Goal: Information Seeking & Learning: Find contact information

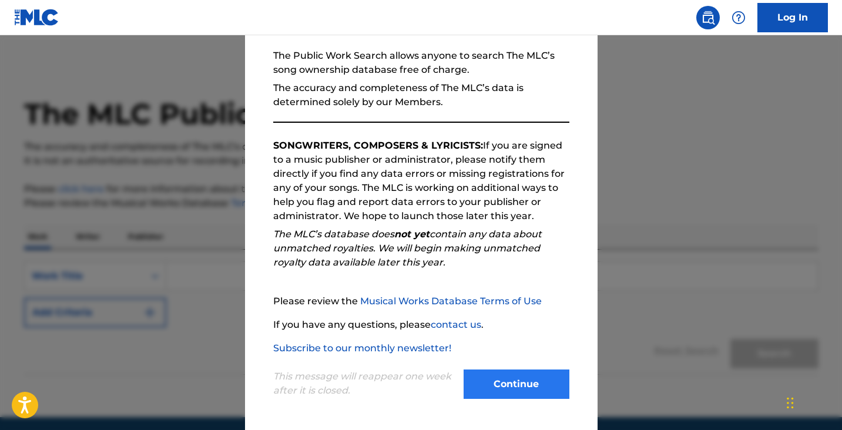
scroll to position [108, 0]
click at [518, 387] on button "Continue" at bounding box center [517, 384] width 106 height 29
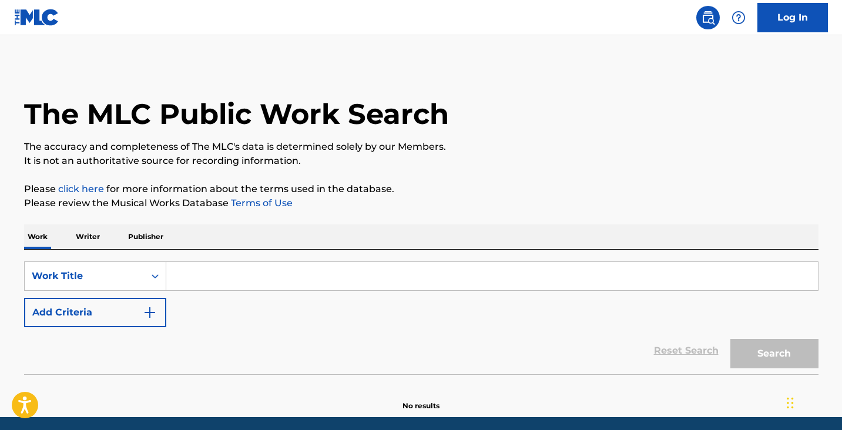
click at [286, 269] on input "Search Form" at bounding box center [492, 276] width 652 height 28
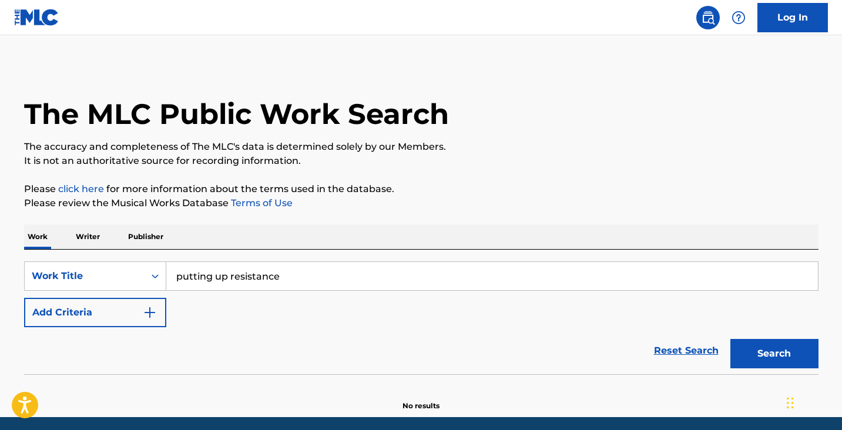
type input "putting up resistance"
click at [774, 354] on button "Search" at bounding box center [774, 353] width 88 height 29
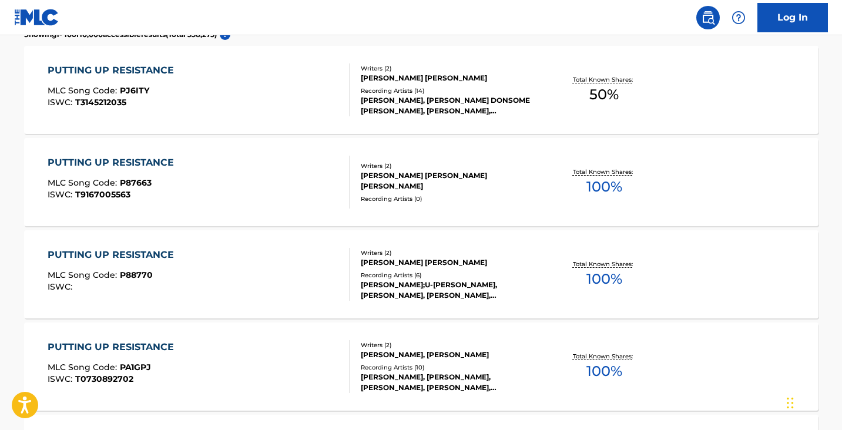
scroll to position [415, 0]
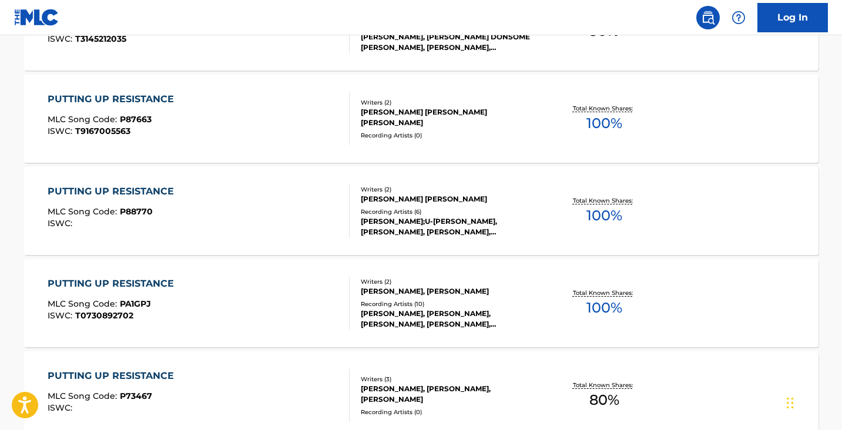
click at [536, 190] on div "Writers ( 2 )" at bounding box center [449, 189] width 177 height 9
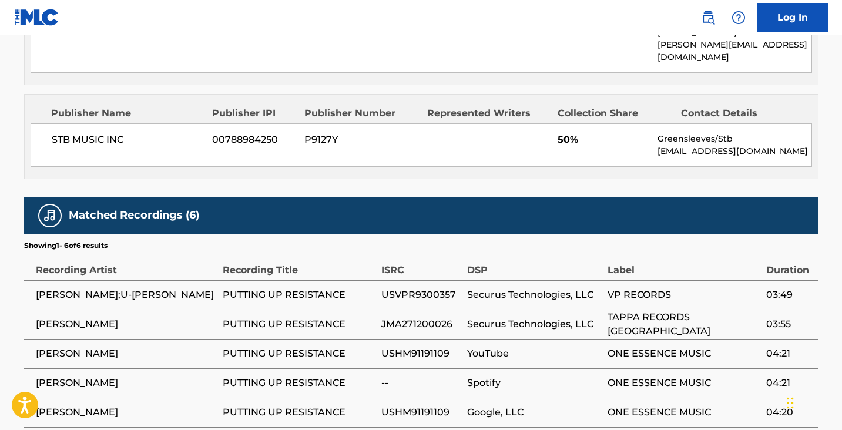
scroll to position [665, 0]
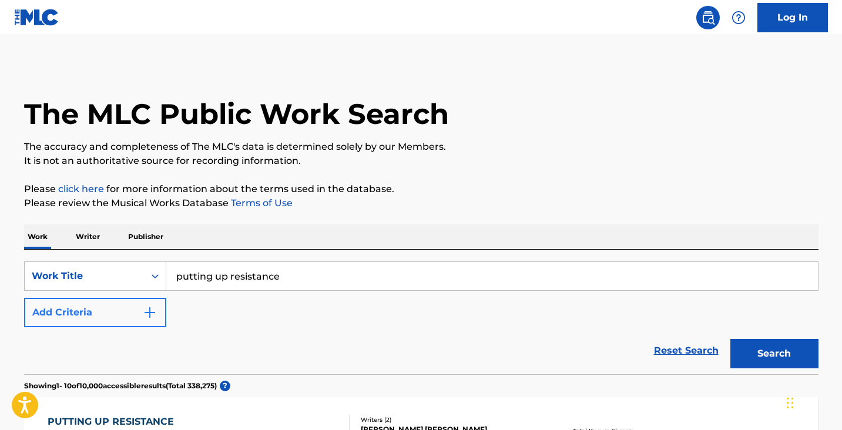
click at [148, 316] on img "Search Form" at bounding box center [150, 313] width 14 height 14
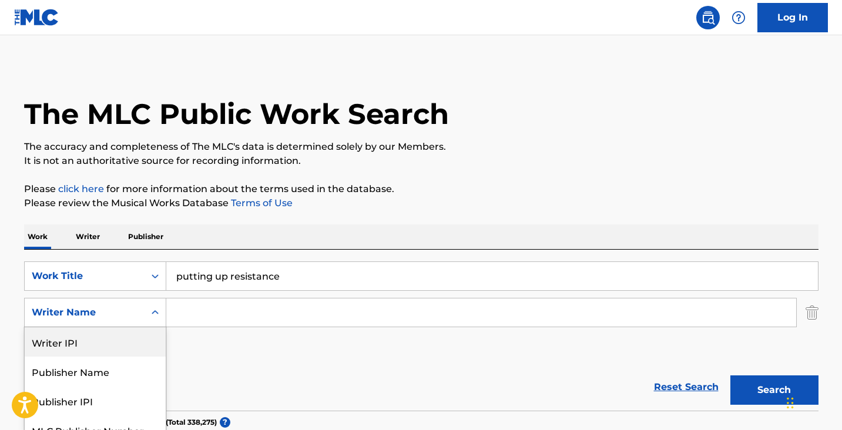
click at [155, 313] on div "Writer IPI, 1 of 5. 5 results available. Use Up and Down to choose options, pre…" at bounding box center [95, 312] width 142 height 29
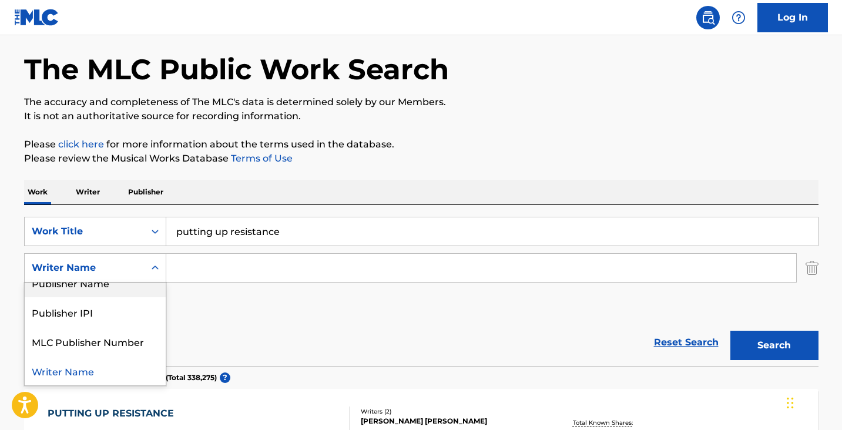
scroll to position [44, 0]
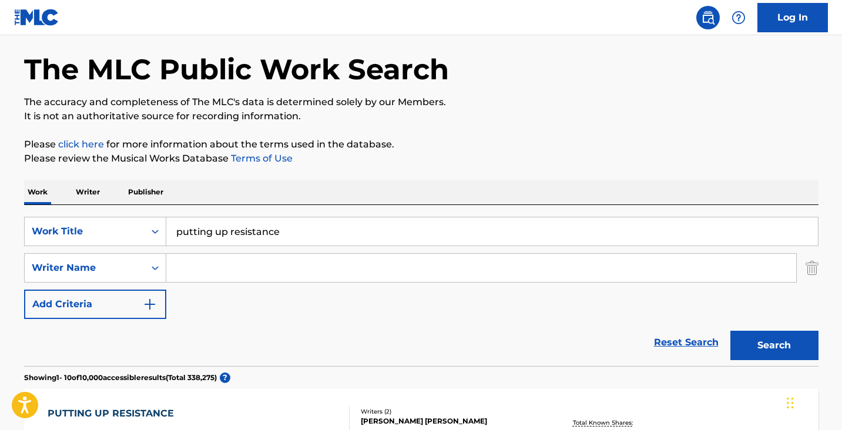
click at [230, 264] on input "Search Form" at bounding box center [481, 268] width 630 height 28
type input "[PERSON_NAME]"
click at [774, 345] on button "Search" at bounding box center [774, 345] width 88 height 29
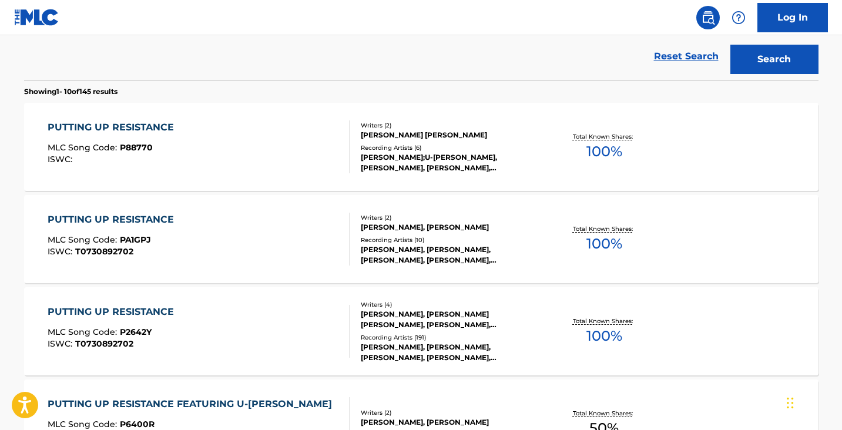
scroll to position [372, 0]
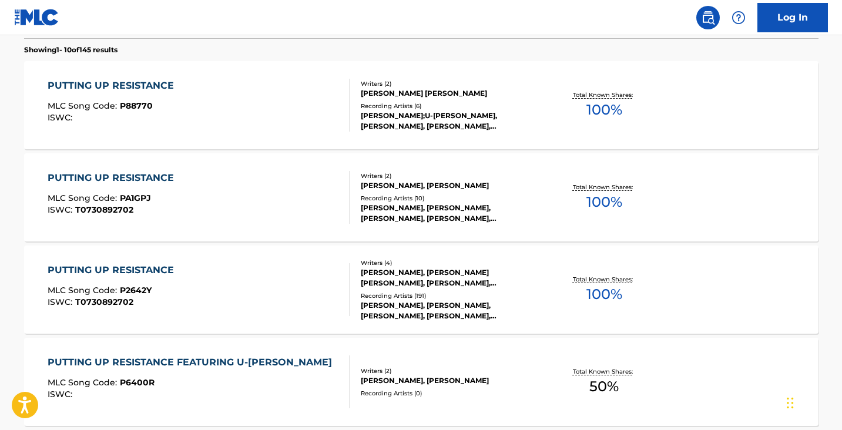
click at [286, 112] on div "PUTTING UP RESISTANCE MLC Song Code : P88770 ISWC :" at bounding box center [199, 105] width 302 height 53
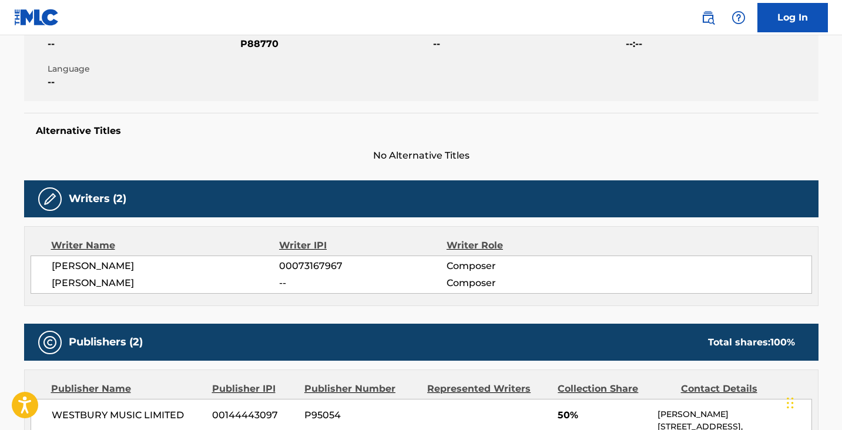
scroll to position [473, 0]
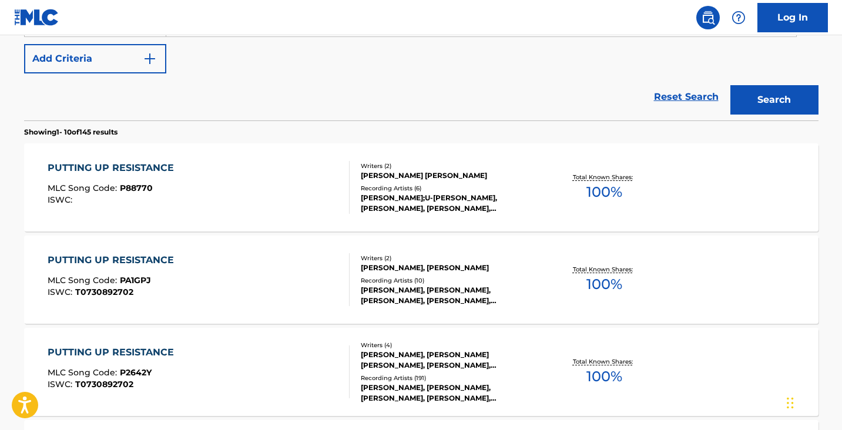
scroll to position [370, 0]
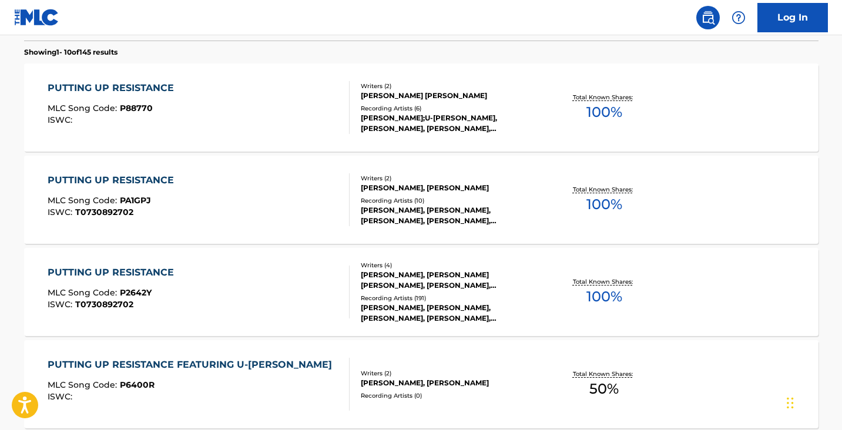
click at [290, 189] on div "PUTTING UP RESISTANCE MLC Song Code : PA1GPJ ISWC : T0730892702" at bounding box center [199, 199] width 302 height 53
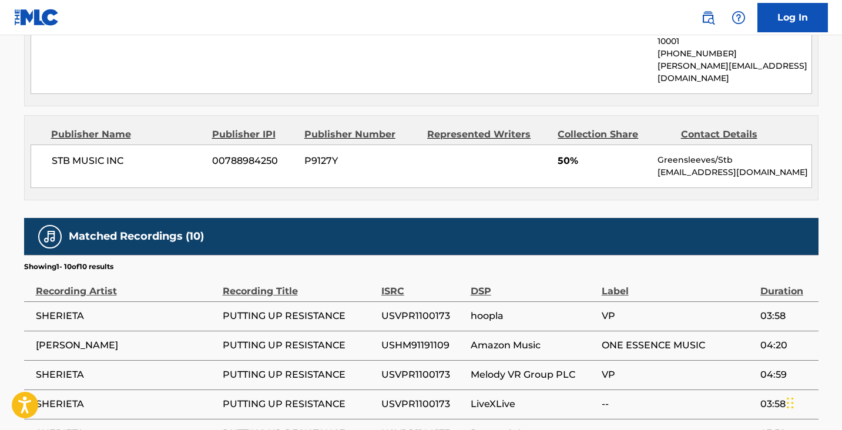
scroll to position [660, 0]
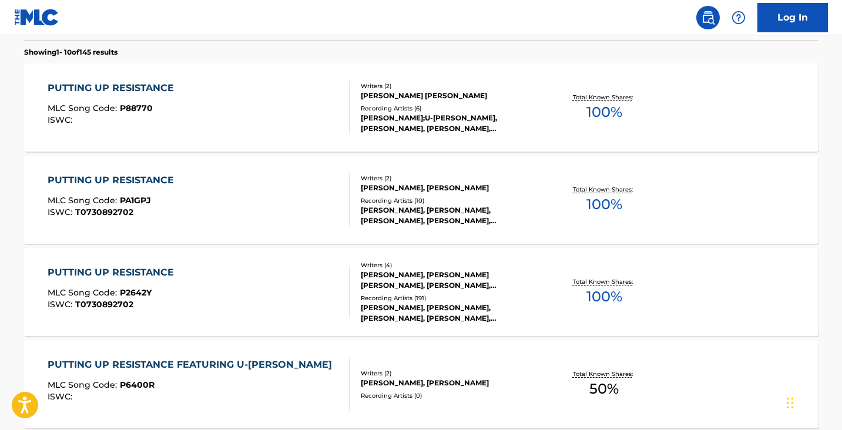
scroll to position [409, 0]
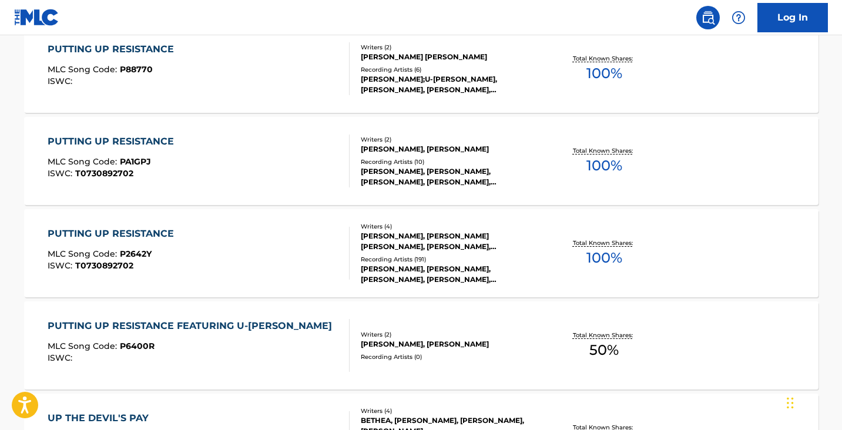
click at [249, 229] on div "PUTTING UP RESISTANCE MLC Song Code : P2642Y ISWC : T0730892702" at bounding box center [199, 253] width 302 height 53
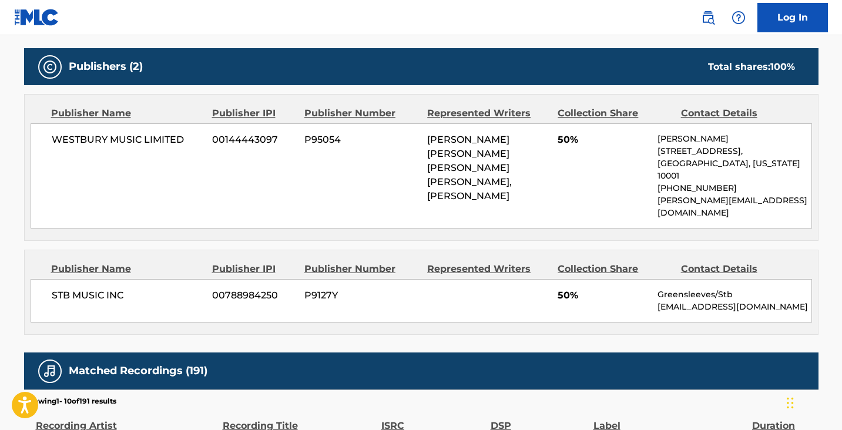
scroll to position [545, 0]
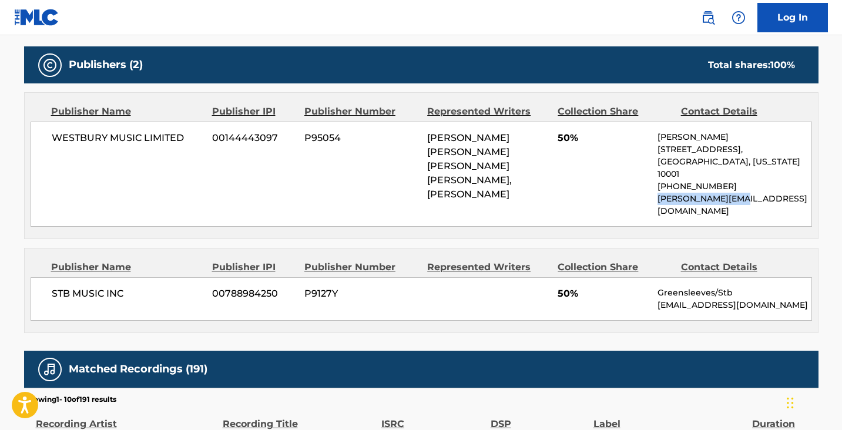
drag, startPoint x: 751, startPoint y: 188, endPoint x: 658, endPoint y: 186, distance: 93.4
click at [658, 193] on p "[PERSON_NAME][EMAIL_ADDRESS][DOMAIN_NAME]" at bounding box center [733, 205] width 153 height 25
copy p "[PERSON_NAME][EMAIL_ADDRESS][DOMAIN_NAME]"
